Goal: Task Accomplishment & Management: Use online tool/utility

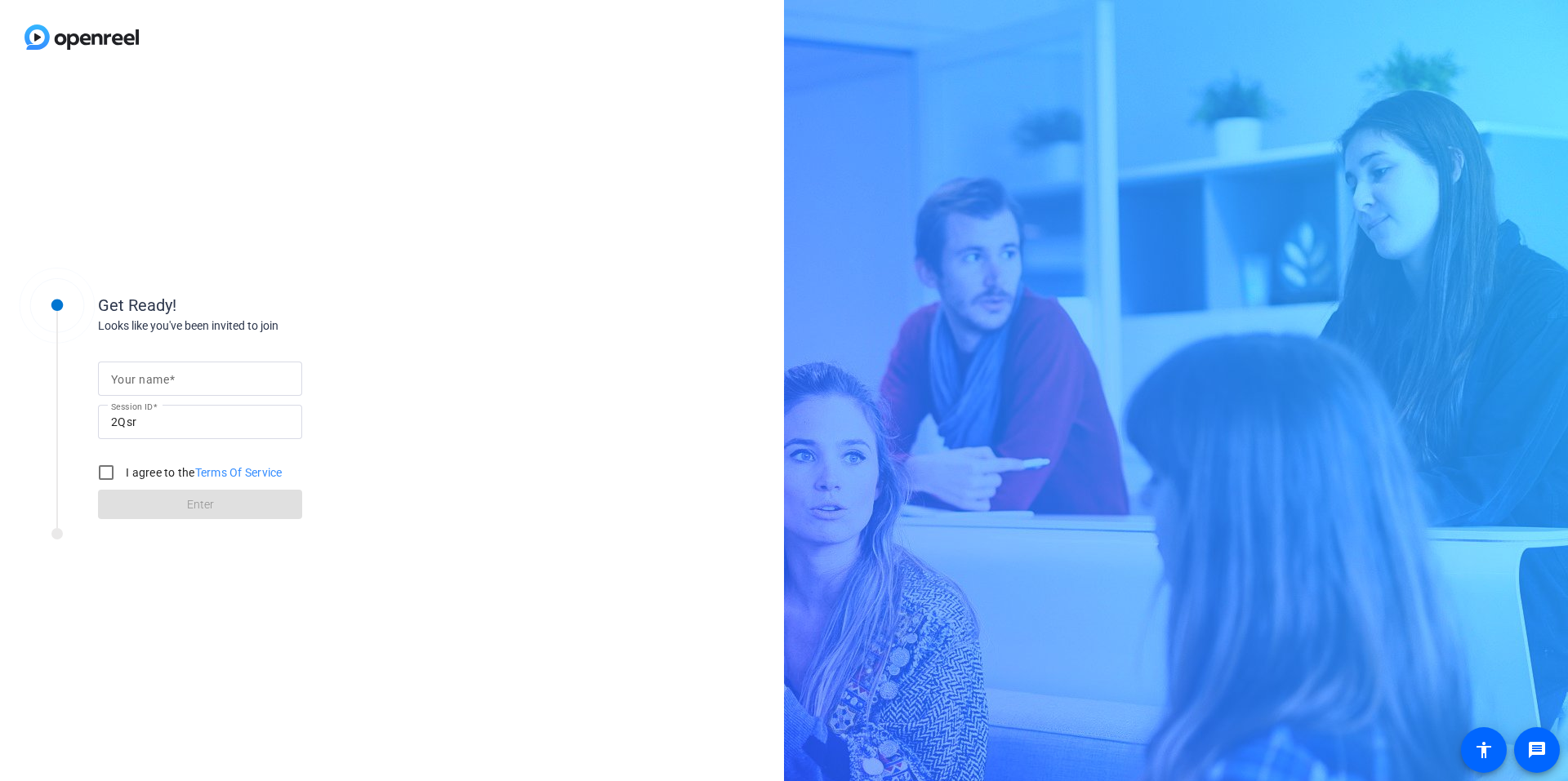
click at [241, 378] on input "Your name" at bounding box center [200, 378] width 178 height 19
type input "[PERSON_NAME]"
click at [109, 472] on input "I agree to the Terms Of Service" at bounding box center [106, 472] width 33 height 33
checkbox input "true"
click at [158, 504] on span at bounding box center [200, 504] width 204 height 39
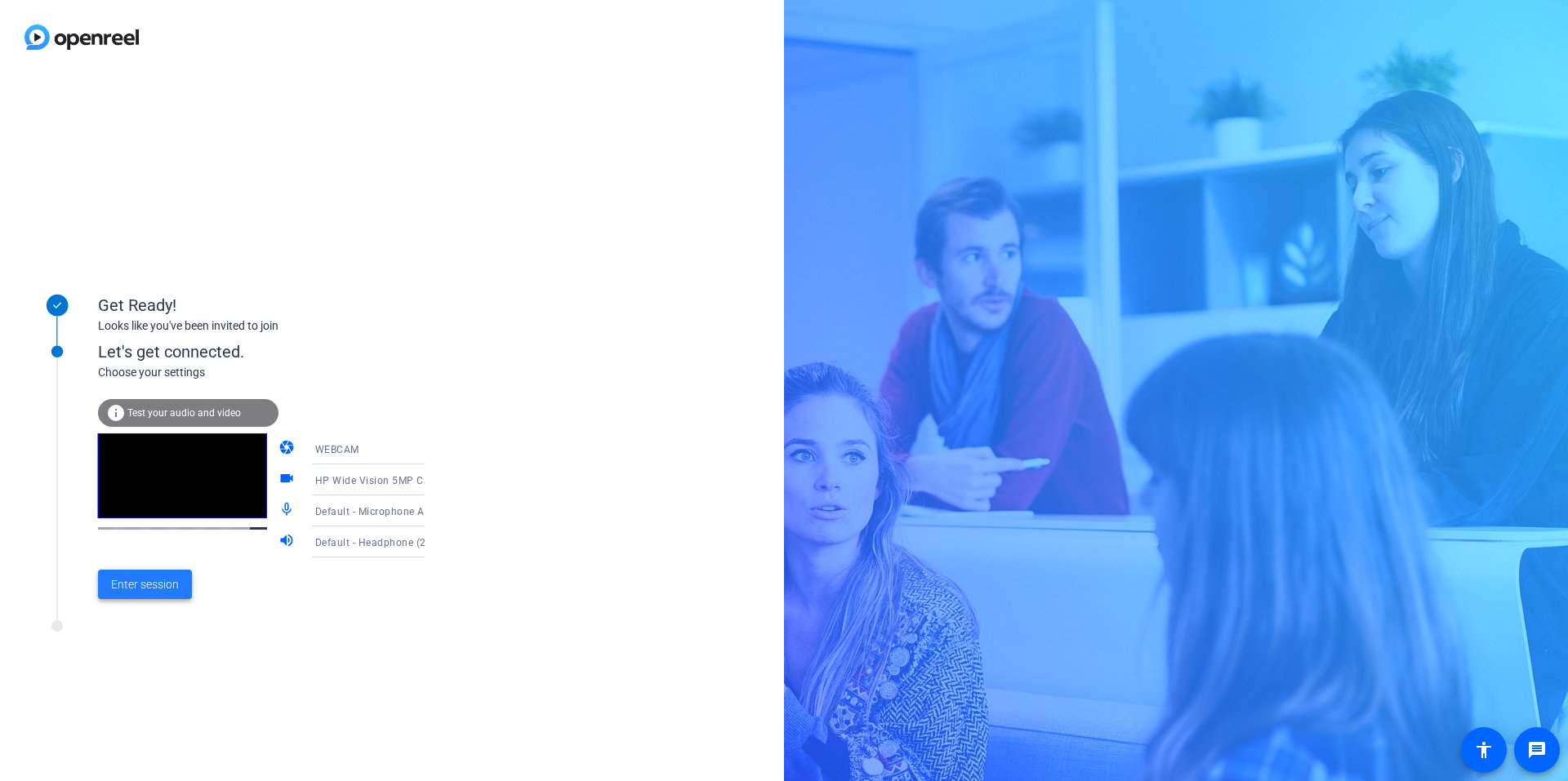
click at [139, 585] on span "Enter session" at bounding box center [145, 584] width 68 height 17
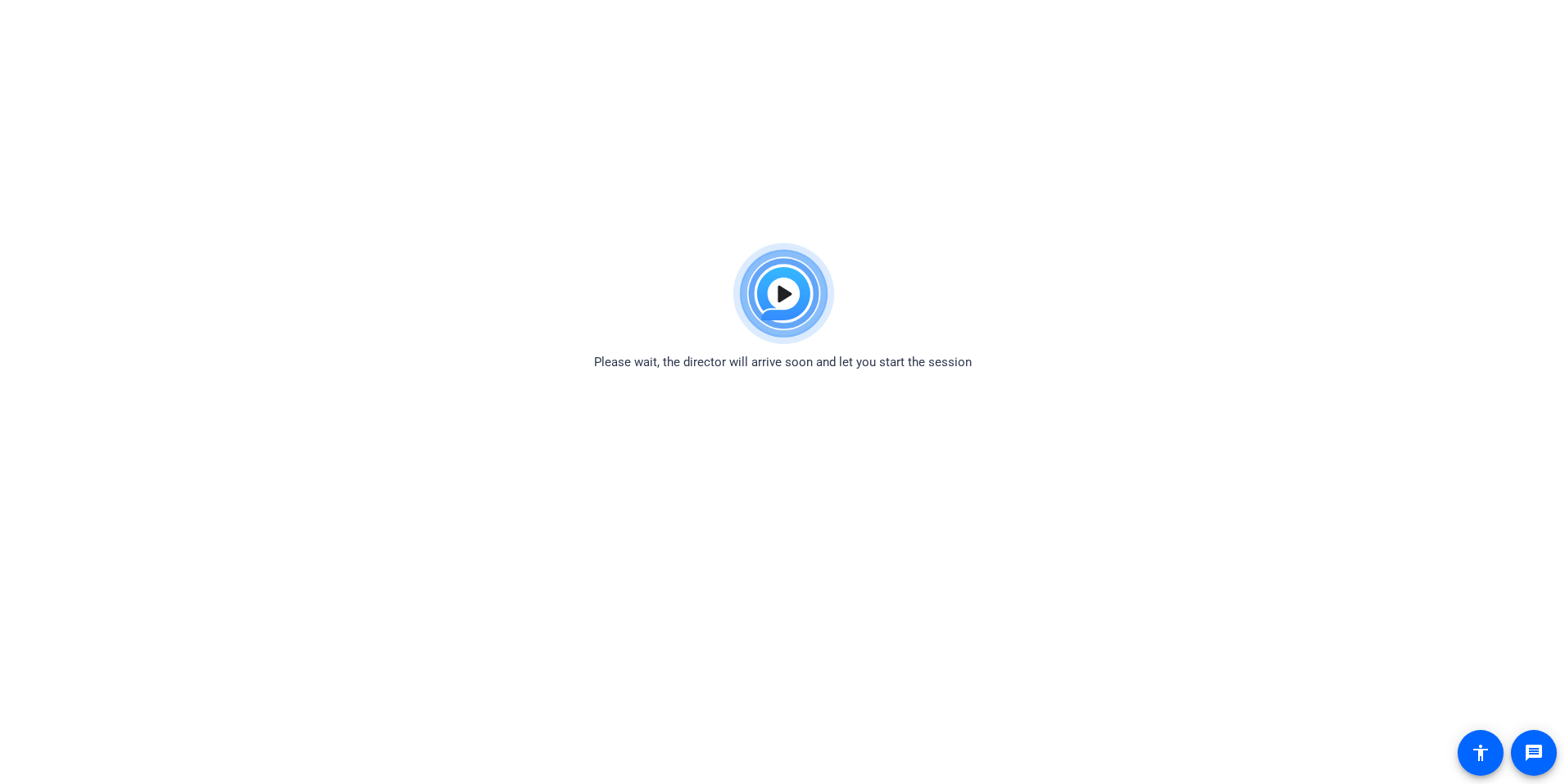
click at [786, 292] on img at bounding box center [782, 294] width 120 height 118
drag, startPoint x: 1357, startPoint y: 1, endPoint x: 780, endPoint y: 293, distance: 646.7
click at [780, 293] on img at bounding box center [782, 294] width 120 height 118
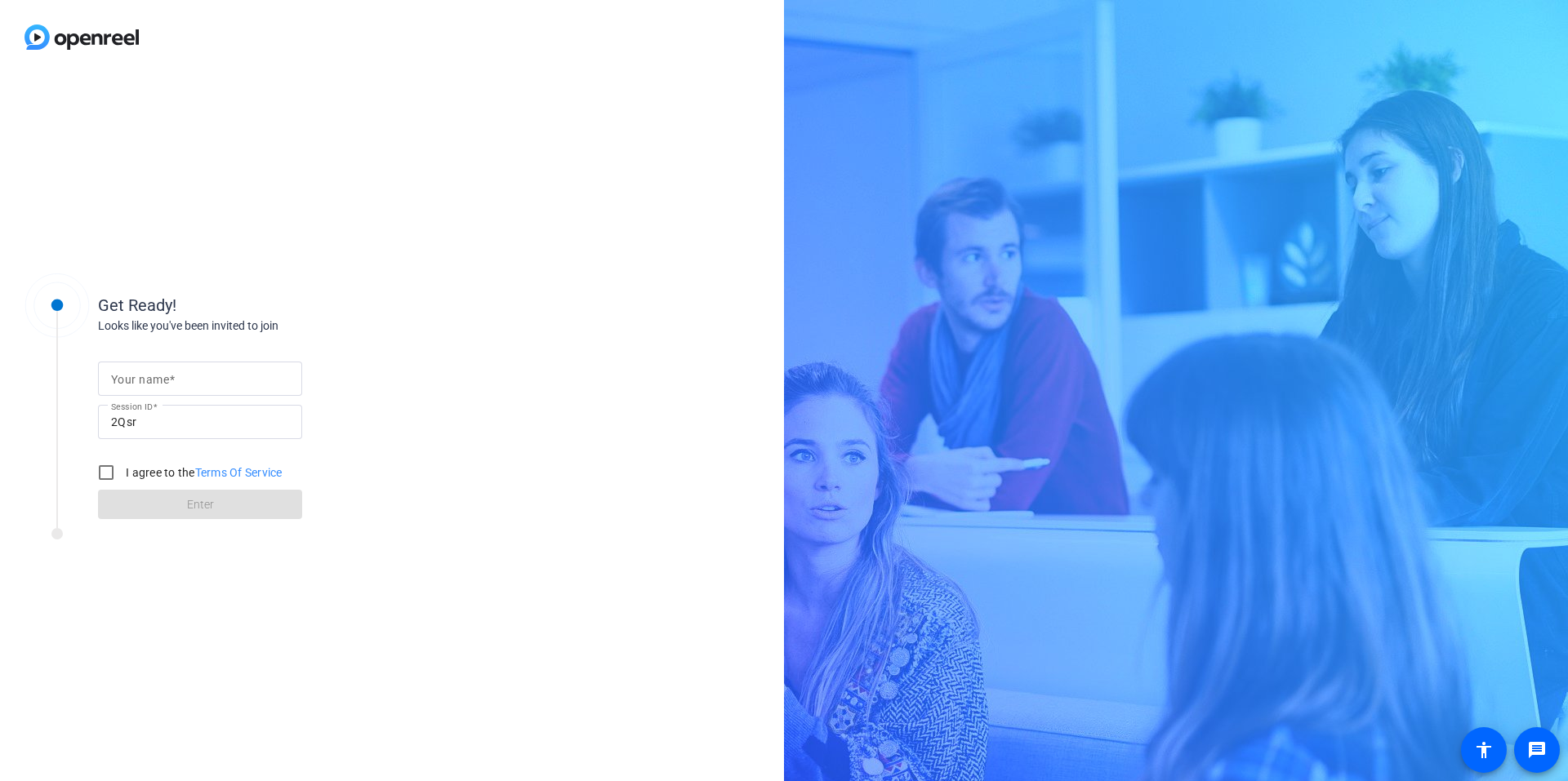
click at [212, 378] on input "Your name" at bounding box center [200, 378] width 178 height 19
type input "[PERSON_NAME]"
click at [100, 470] on input "I agree to the Terms Of Service" at bounding box center [106, 472] width 33 height 33
checkbox input "true"
click at [137, 501] on span at bounding box center [200, 504] width 204 height 39
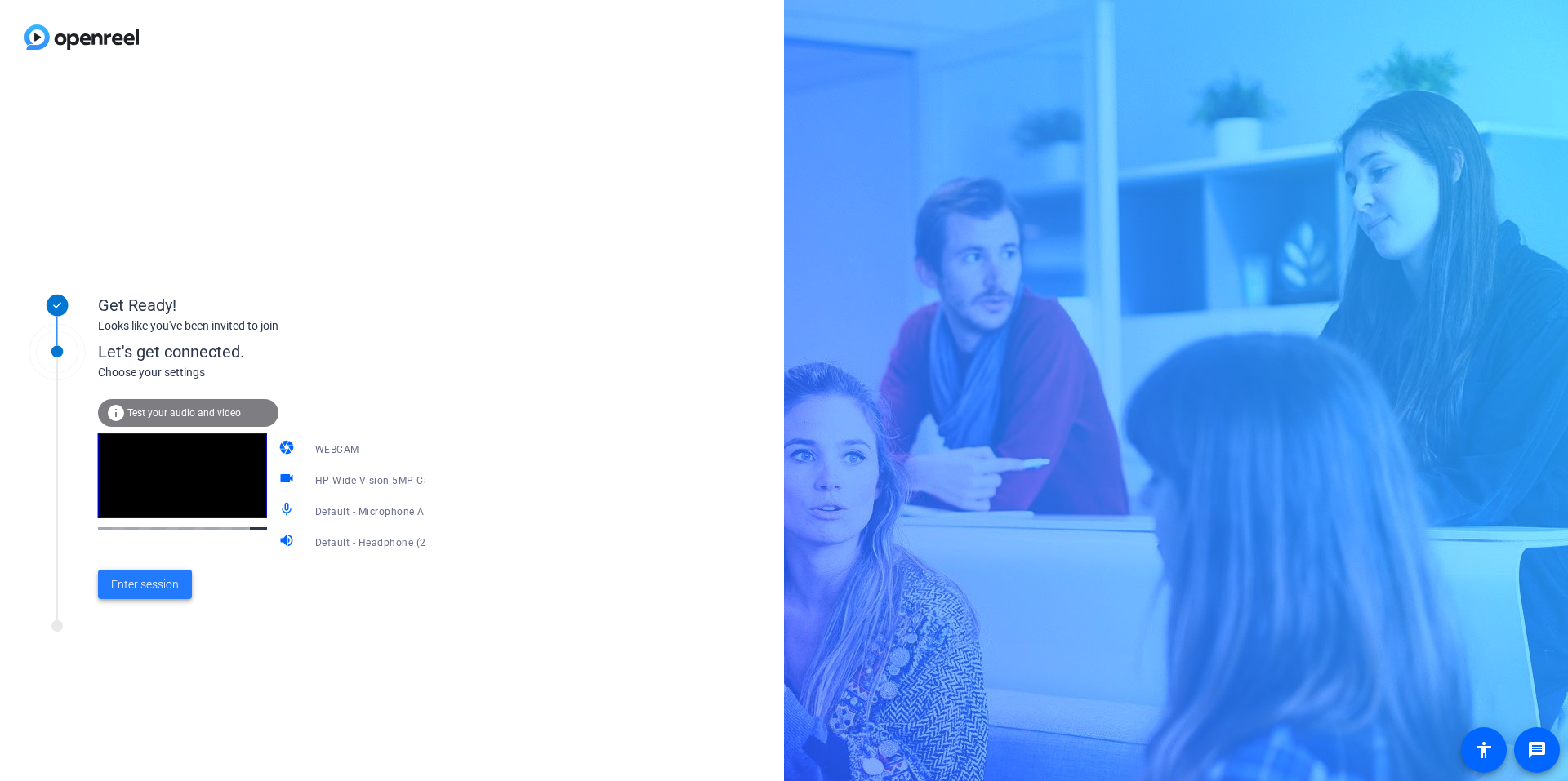
click at [148, 588] on span "Enter session" at bounding box center [145, 584] width 68 height 17
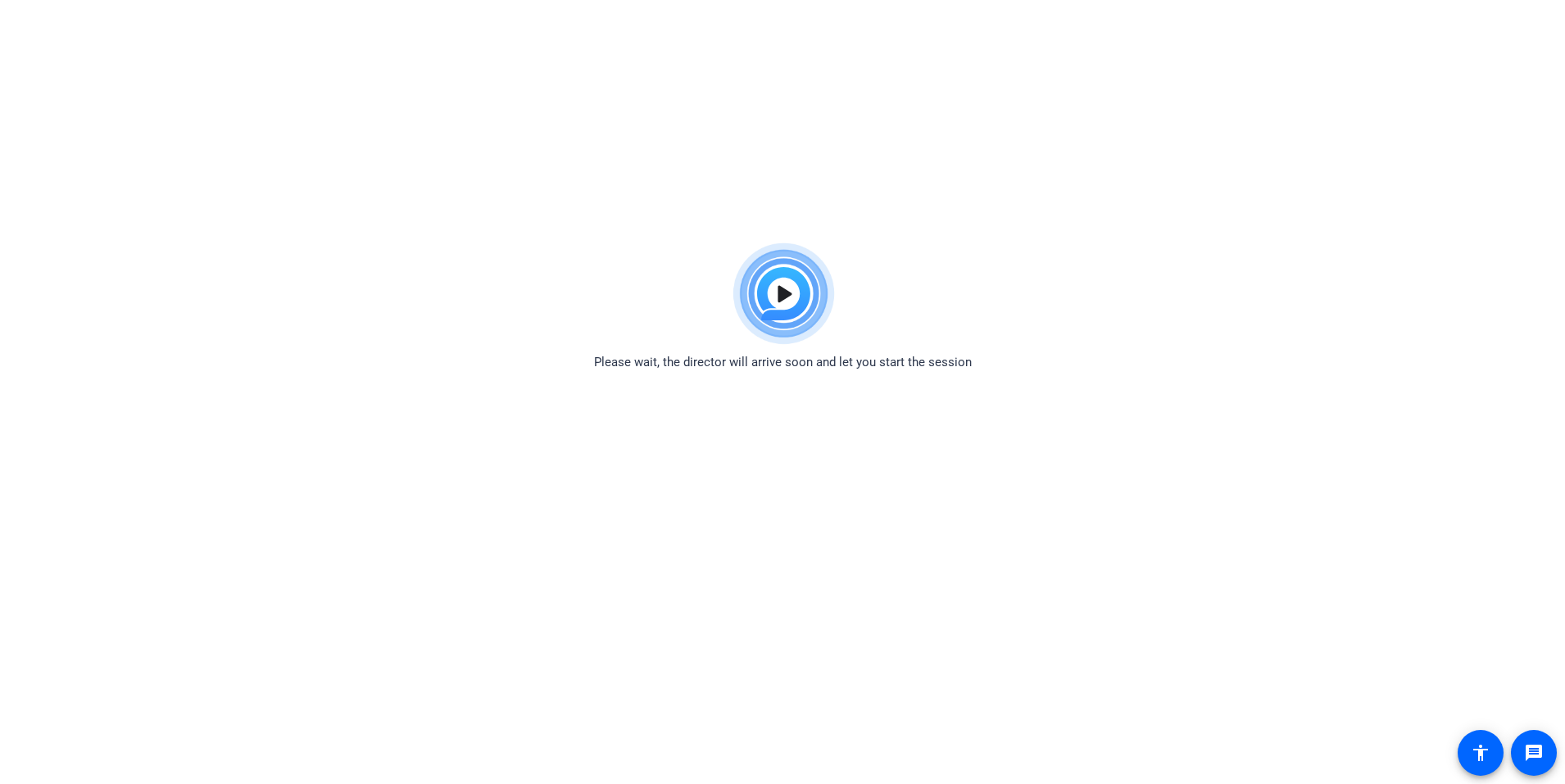
click at [794, 293] on img at bounding box center [782, 294] width 120 height 118
